Goal: Communication & Community: Answer question/provide support

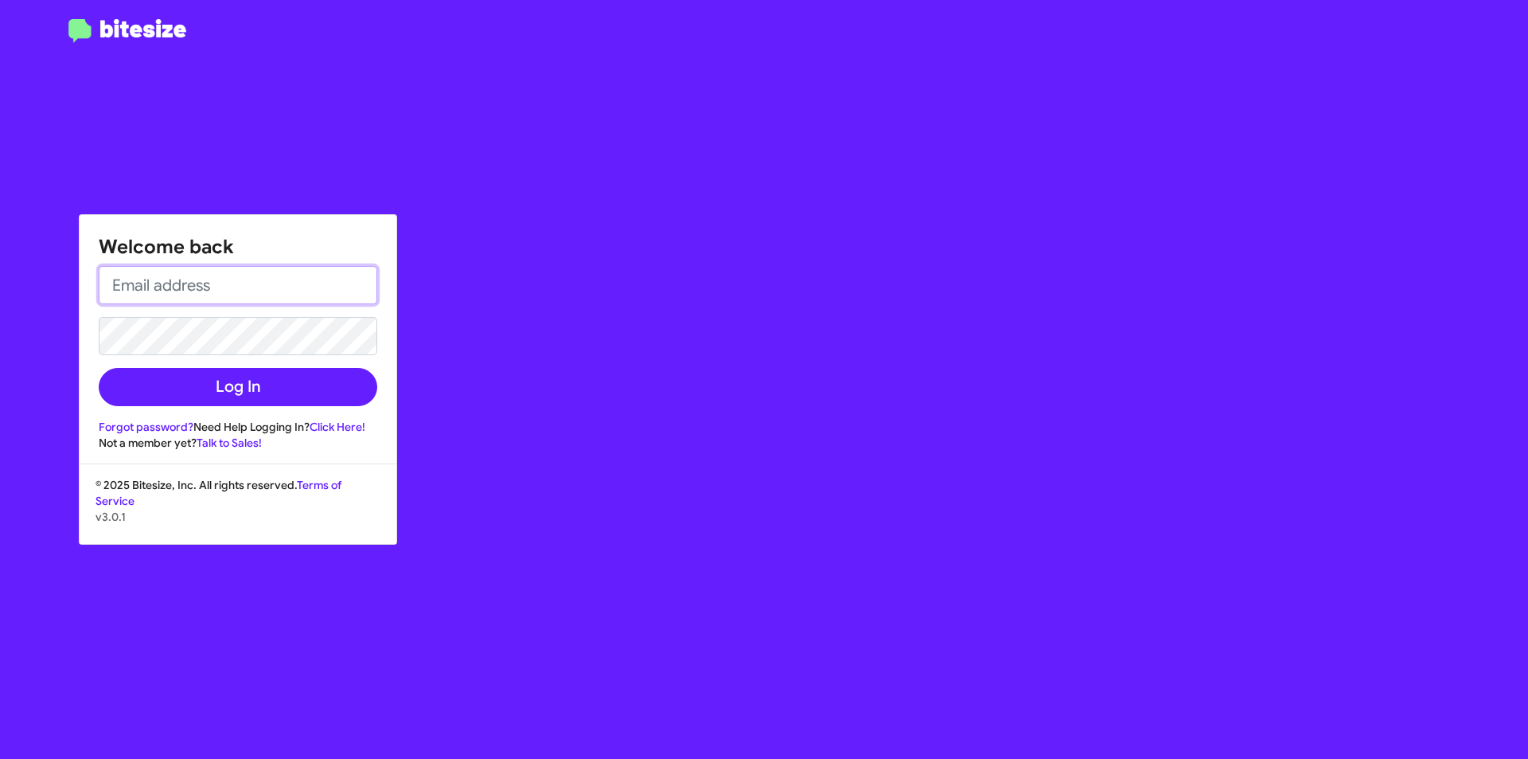
click at [331, 287] on input "email" at bounding box center [238, 285] width 279 height 38
type input "[EMAIL_ADDRESS][DOMAIN_NAME]"
click at [99, 368] on button "Log In" at bounding box center [238, 387] width 279 height 38
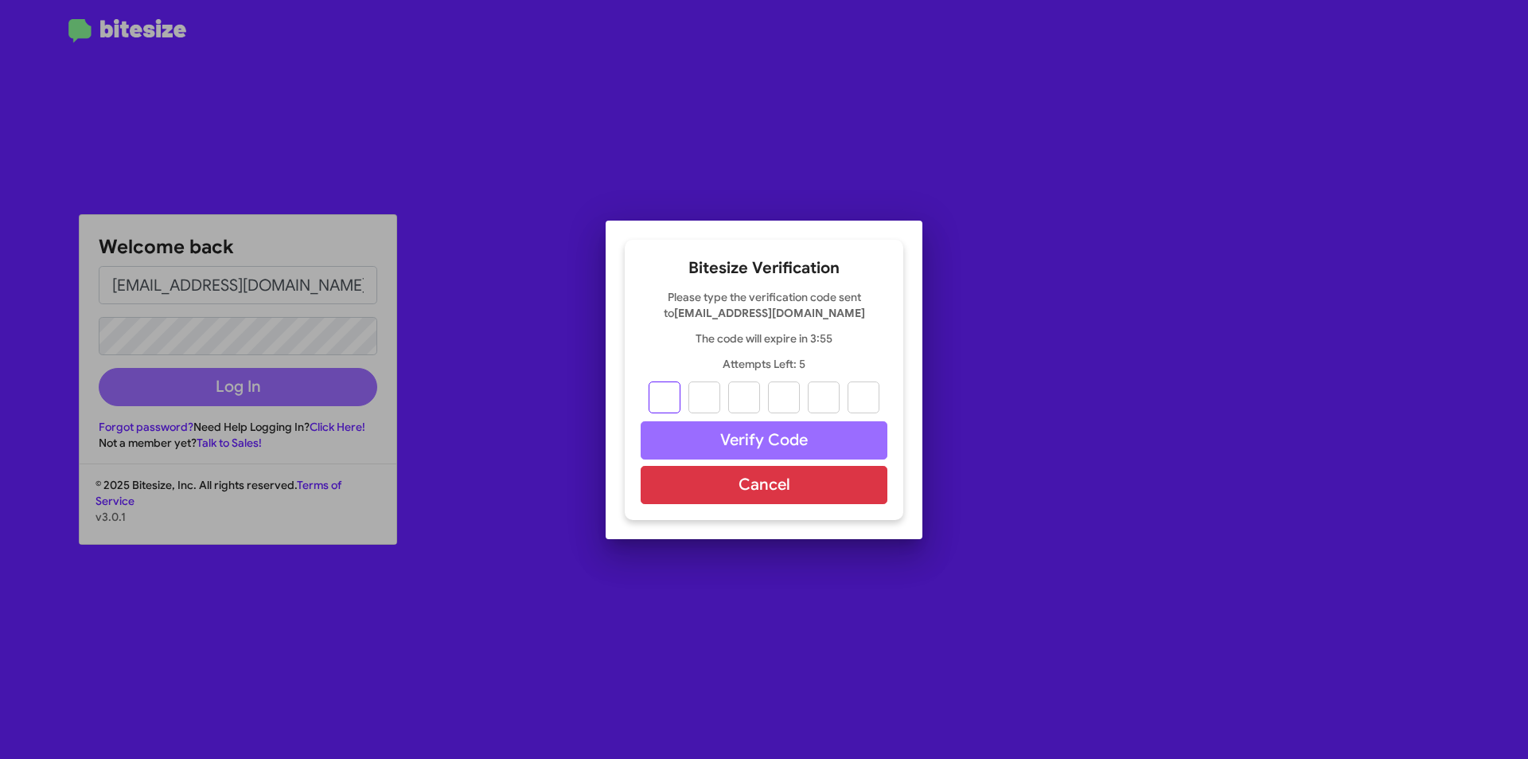
type input "8"
type input "6"
click at [669, 403] on input "8" at bounding box center [665, 397] width 32 height 32
type input "7"
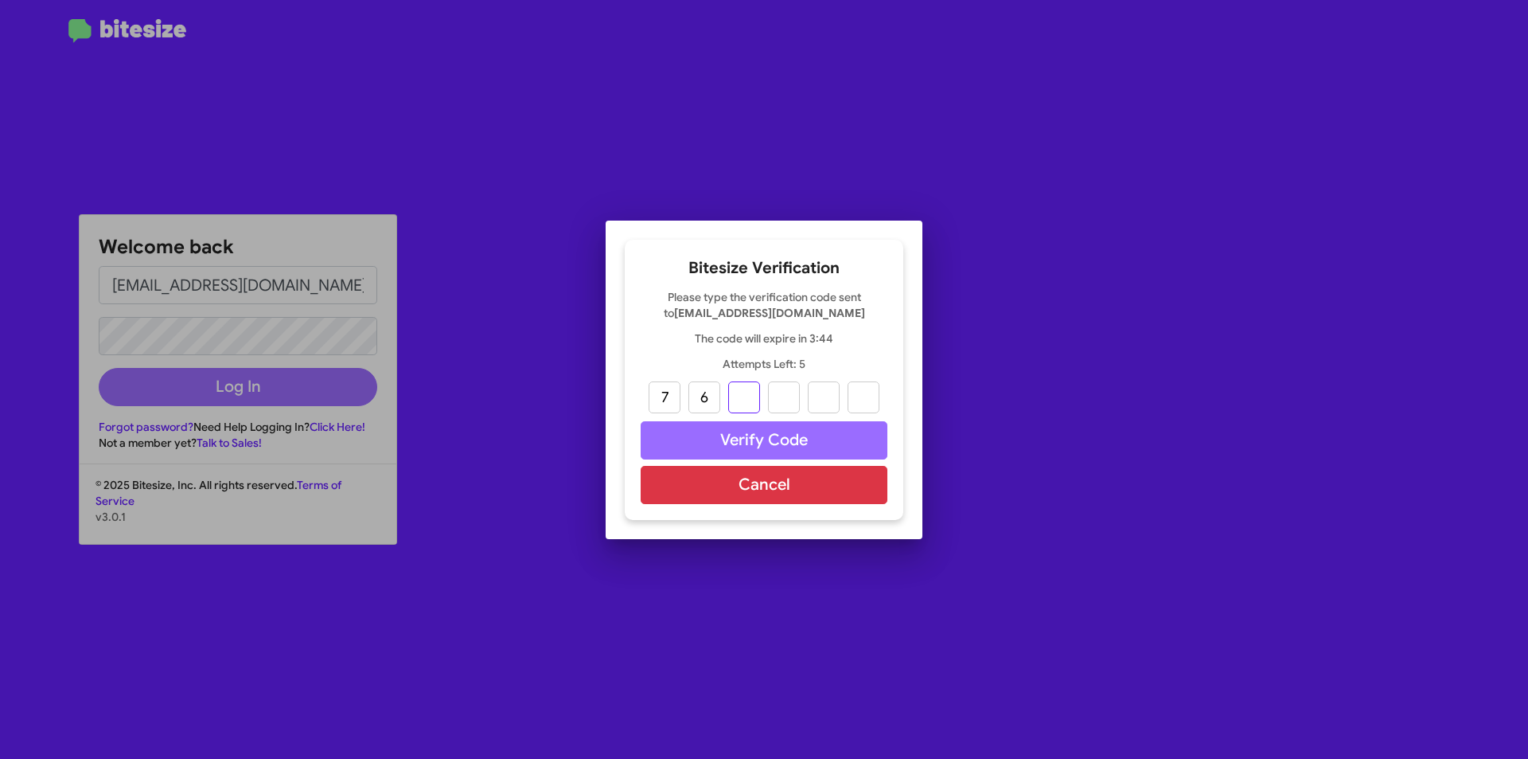
click at [739, 396] on input "text" at bounding box center [744, 397] width 32 height 32
type input "8"
type input "7"
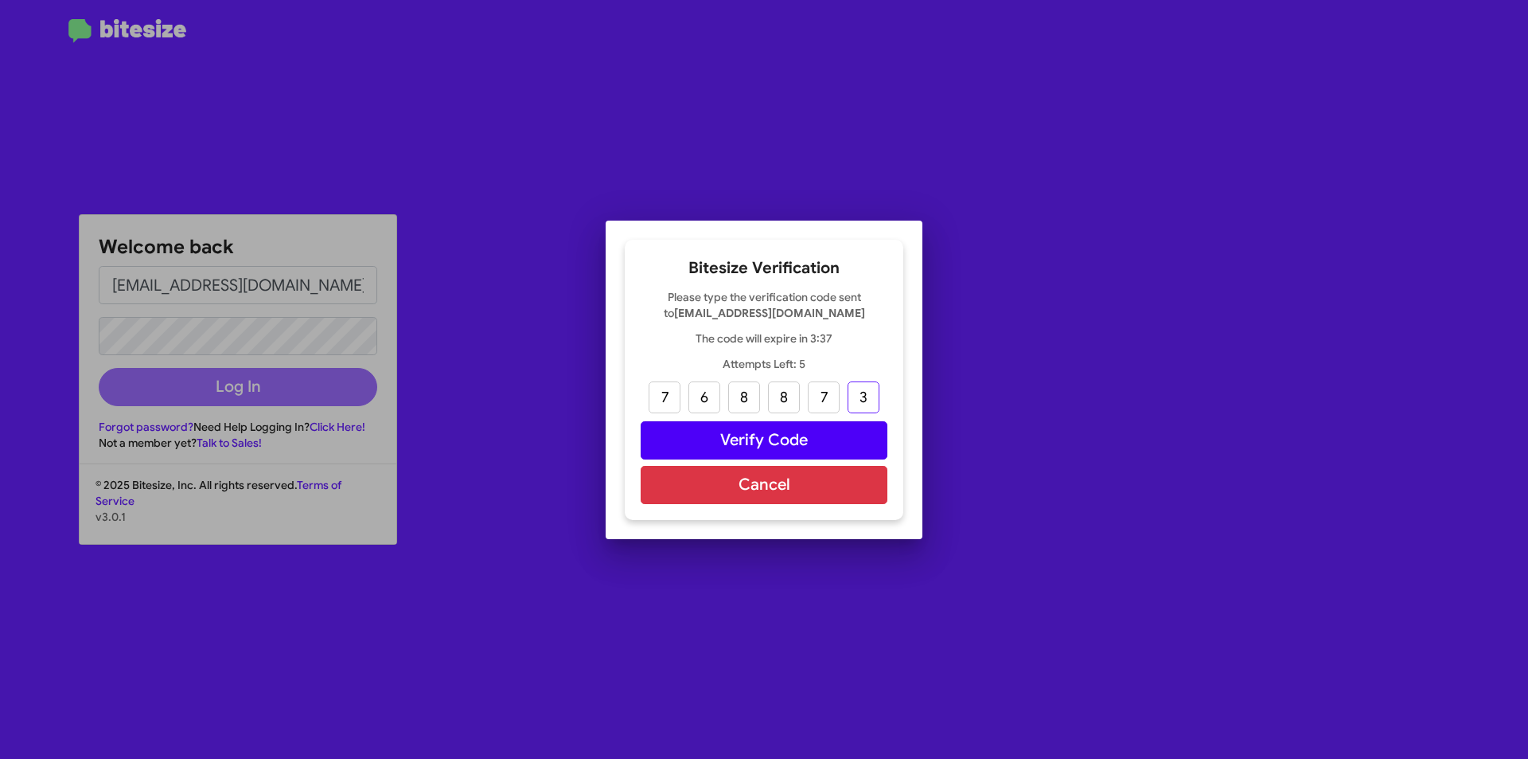
type input "3"
click at [855, 439] on button "Verify Code" at bounding box center [764, 440] width 247 height 38
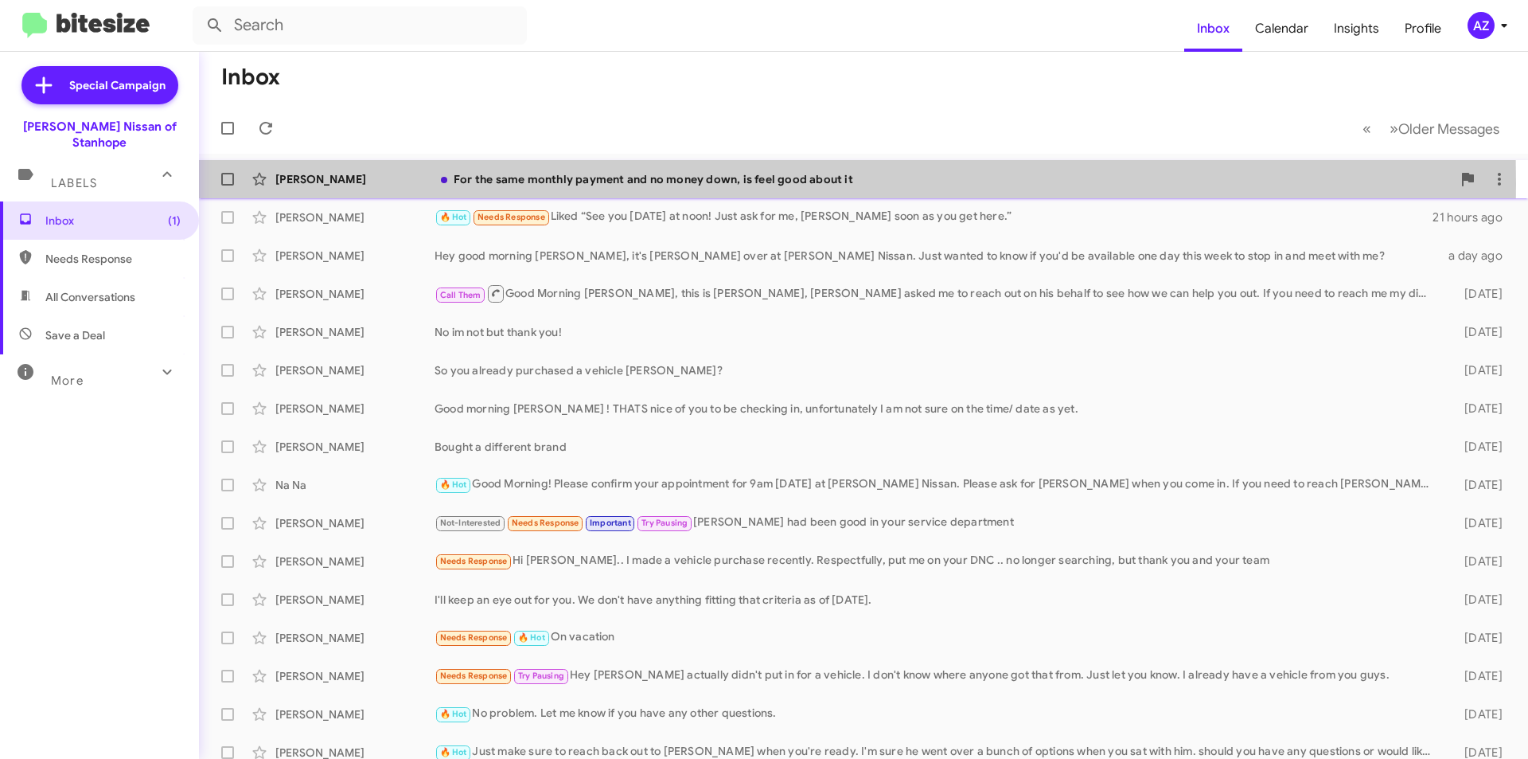
click at [371, 184] on div "[PERSON_NAME]" at bounding box center [354, 179] width 159 height 16
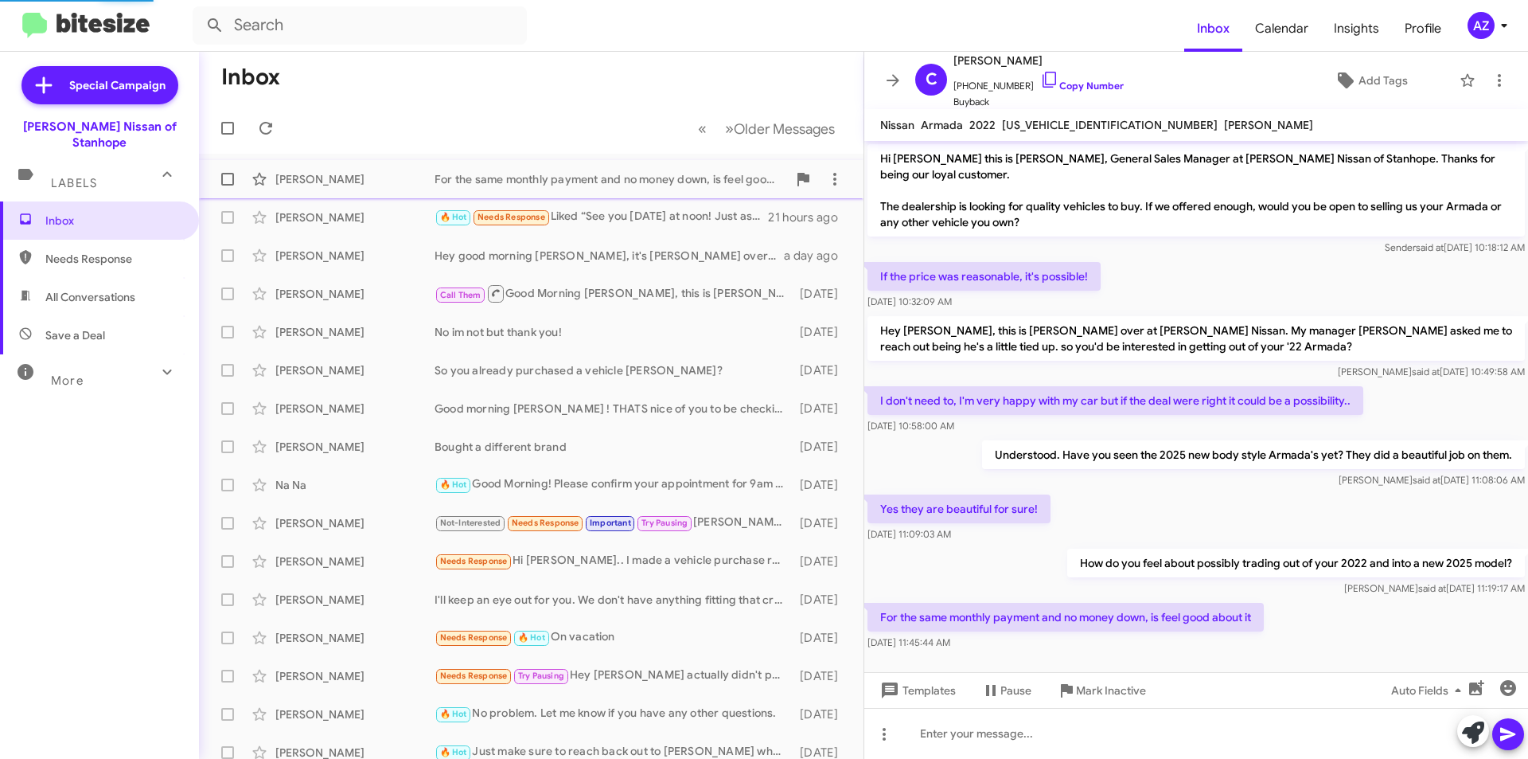
scroll to position [14, 0]
